Goal: Find specific page/section: Find specific page/section

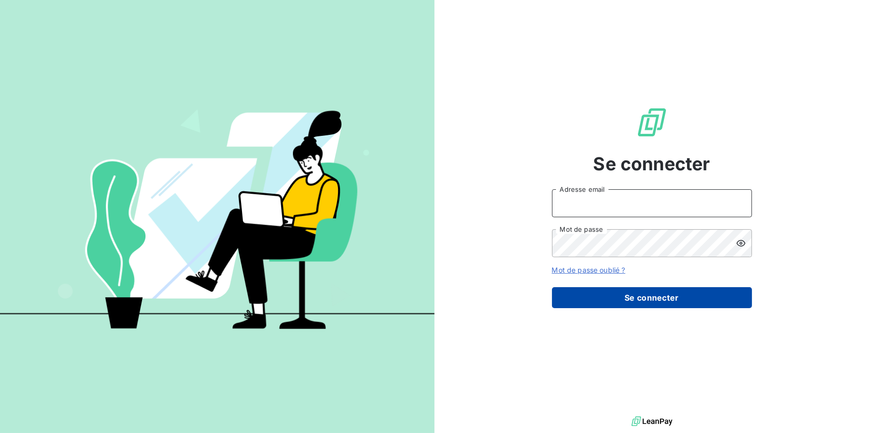
type input "[EMAIL_ADDRESS][DOMAIN_NAME]"
click at [675, 293] on button "Se connecter" at bounding box center [652, 297] width 200 height 21
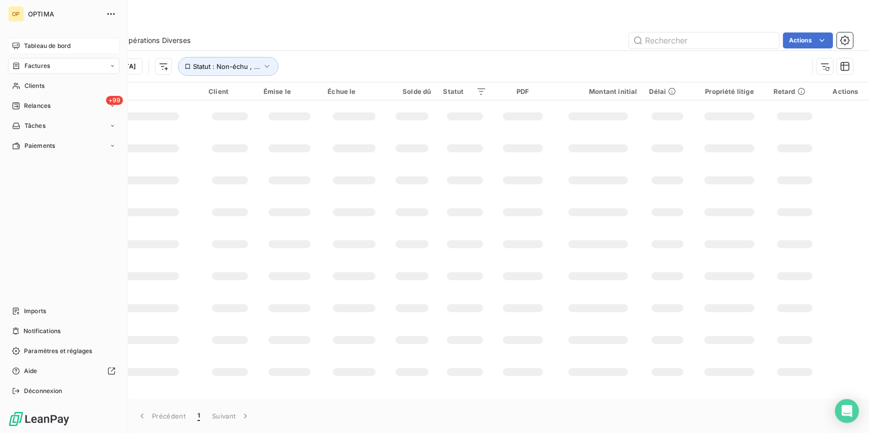
click at [53, 46] on span "Tableau de bord" at bounding box center [47, 45] width 46 height 9
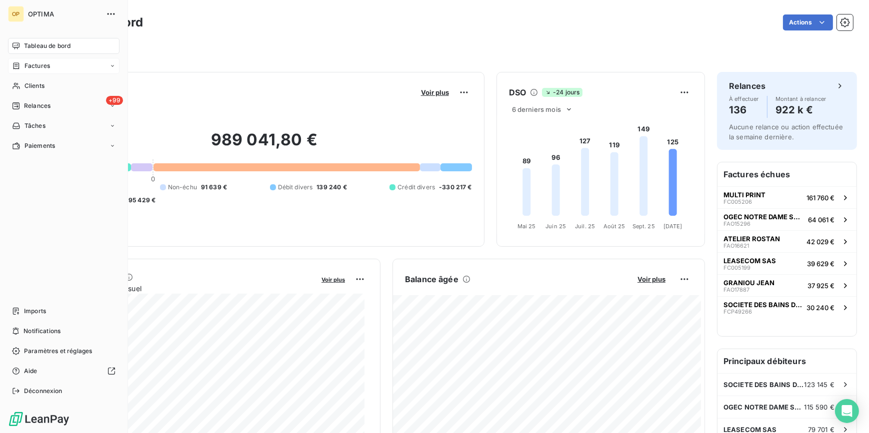
click at [22, 68] on div "Factures" at bounding box center [31, 65] width 38 height 9
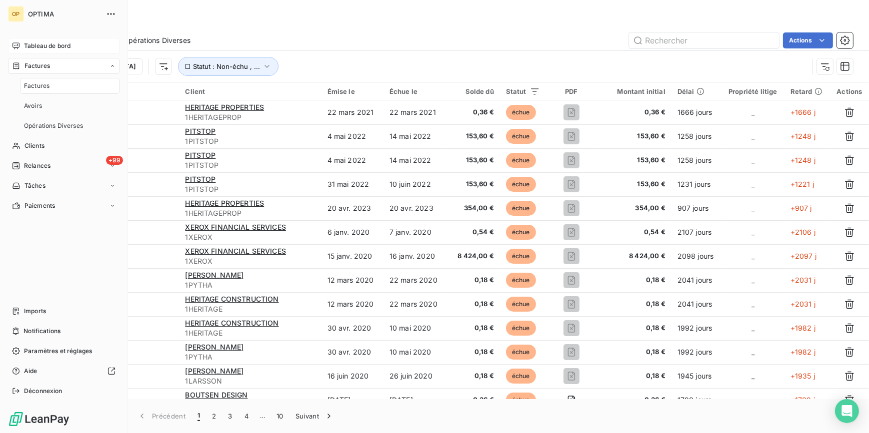
click at [35, 55] on nav "Tableau de bord Factures Factures Avoirs Opérations Diverses Clients +99 Relanc…" at bounding box center [63, 126] width 111 height 176
click at [44, 47] on span "Tableau de bord" at bounding box center [47, 45] width 46 height 9
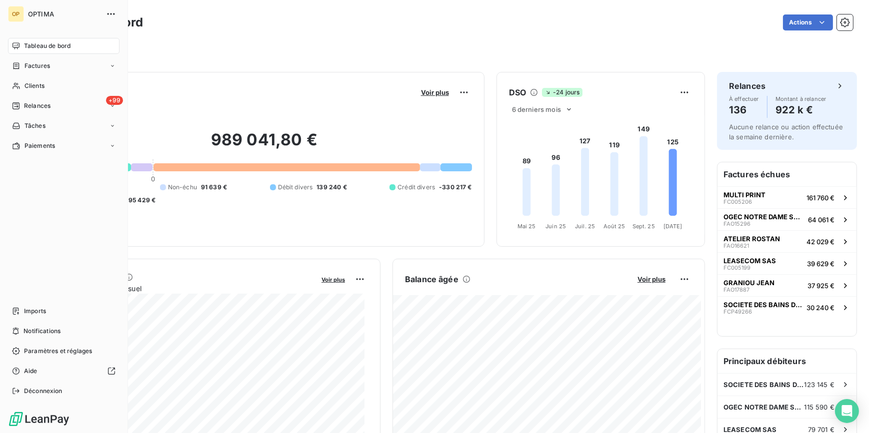
click at [17, 53] on div "Tableau de bord" at bounding box center [63, 46] width 111 height 16
click at [18, 52] on div "Tableau de bord" at bounding box center [63, 46] width 111 height 16
click at [18, 64] on icon at bounding box center [16, 66] width 8 height 8
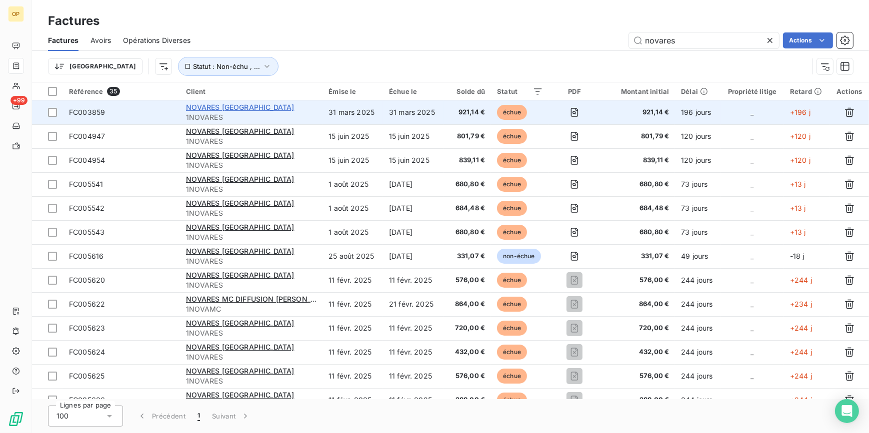
type input "novares"
click at [240, 104] on span "NOVARES [GEOGRAPHIC_DATA]" at bounding box center [240, 107] width 108 height 8
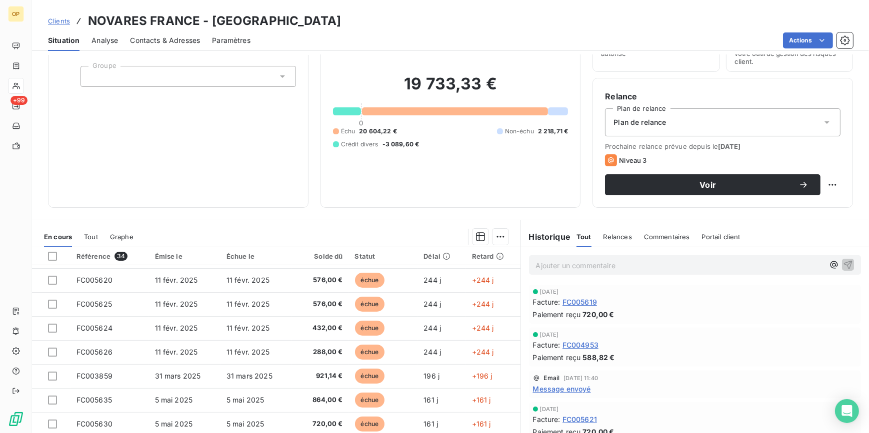
scroll to position [94, 0]
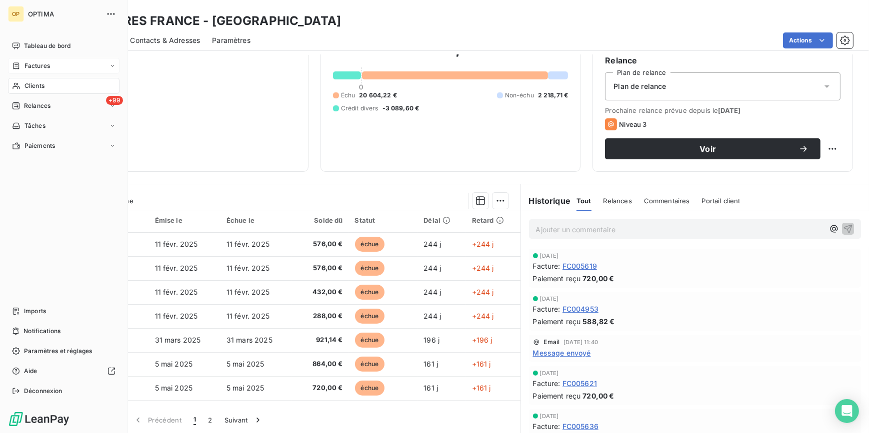
click at [23, 66] on div "Factures" at bounding box center [31, 65] width 38 height 9
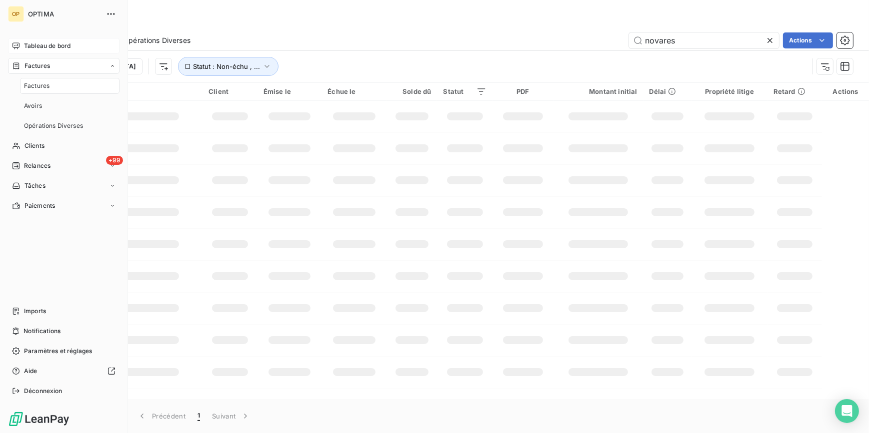
click at [33, 46] on span "Tableau de bord" at bounding box center [47, 45] width 46 height 9
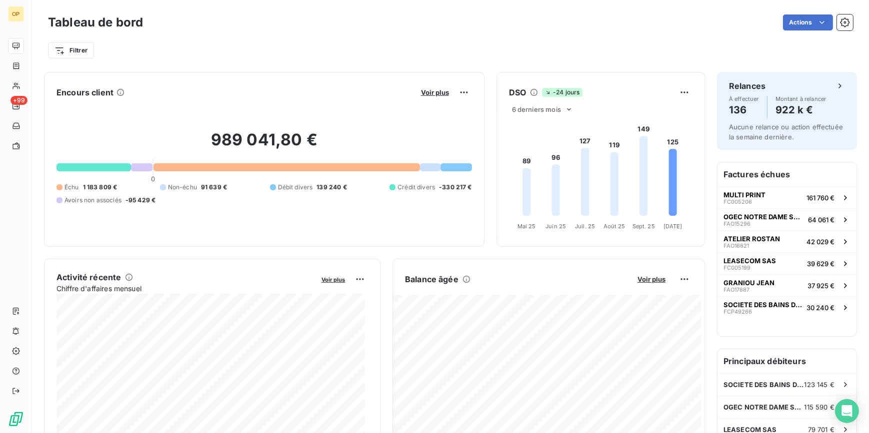
click at [127, 45] on div "Filtrer" at bounding box center [450, 50] width 805 height 19
